Goal: Information Seeking & Learning: Understand process/instructions

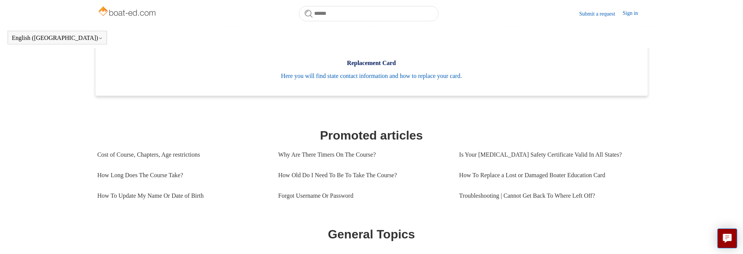
scroll to position [245, 0]
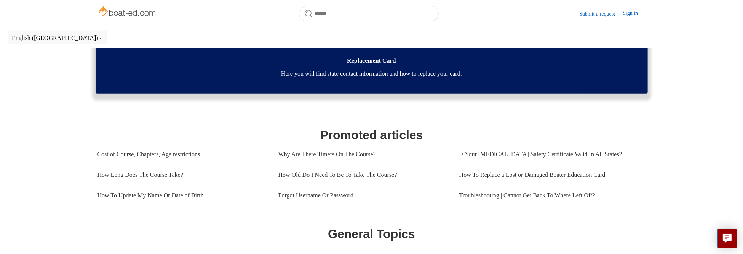
click at [377, 78] on span "Here you will find state contact information and how to replace your card." at bounding box center [371, 73] width 529 height 9
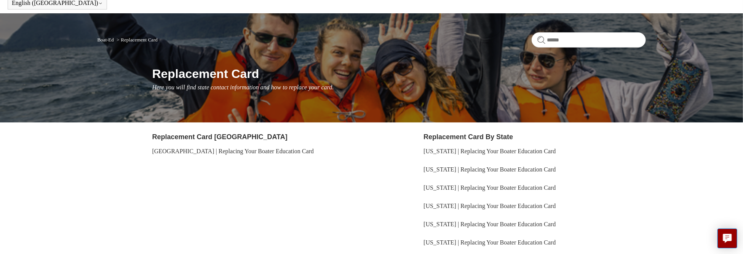
scroll to position [76, 0]
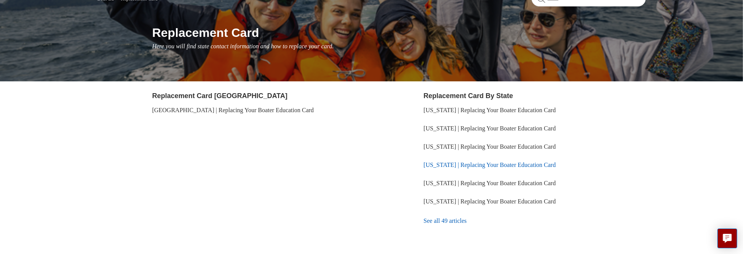
click at [443, 166] on link "[US_STATE] | Replacing Your Boater Education Card" at bounding box center [490, 165] width 132 height 6
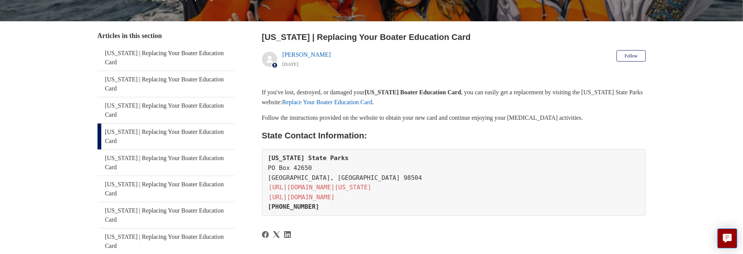
scroll to position [114, 0]
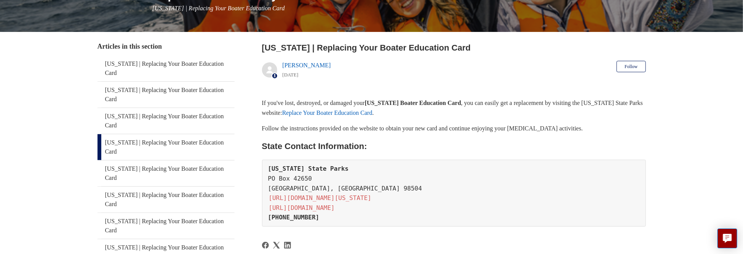
click at [372, 112] on link "Replace Your Boater Education Card" at bounding box center [327, 113] width 90 height 6
